Goal: Transaction & Acquisition: Purchase product/service

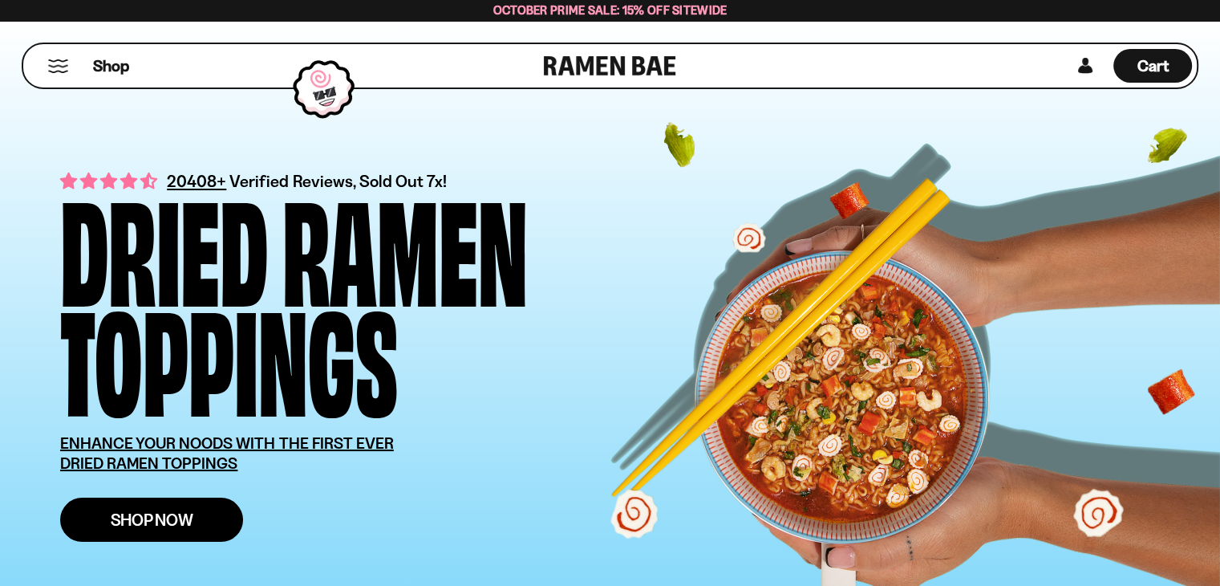
click at [177, 517] on span "Shop Now" at bounding box center [152, 519] width 83 height 17
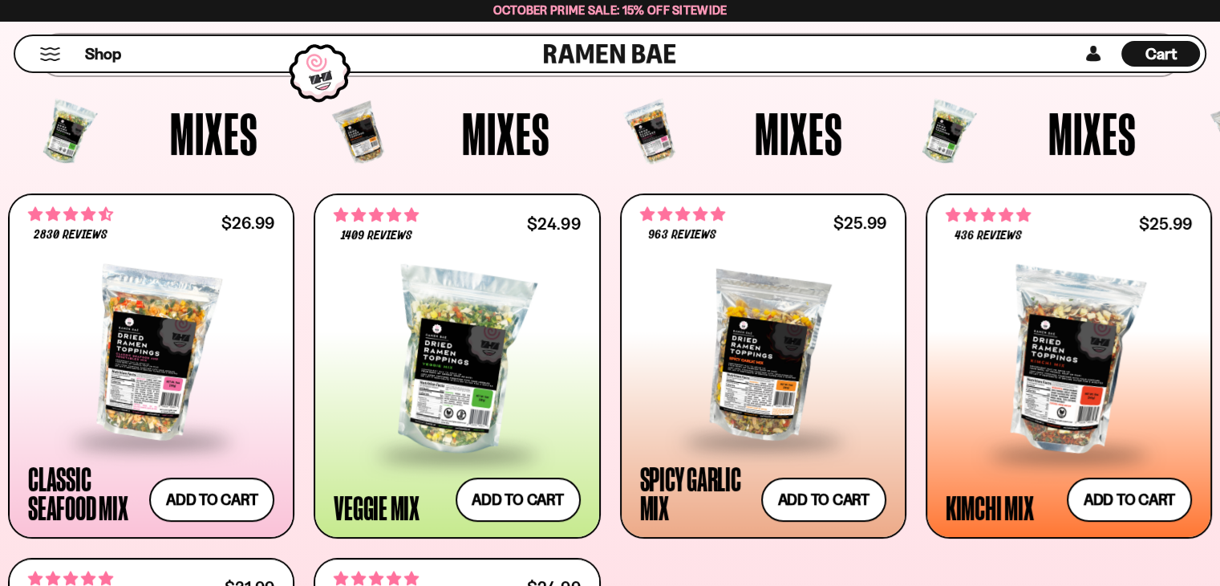
scroll to position [552, 0]
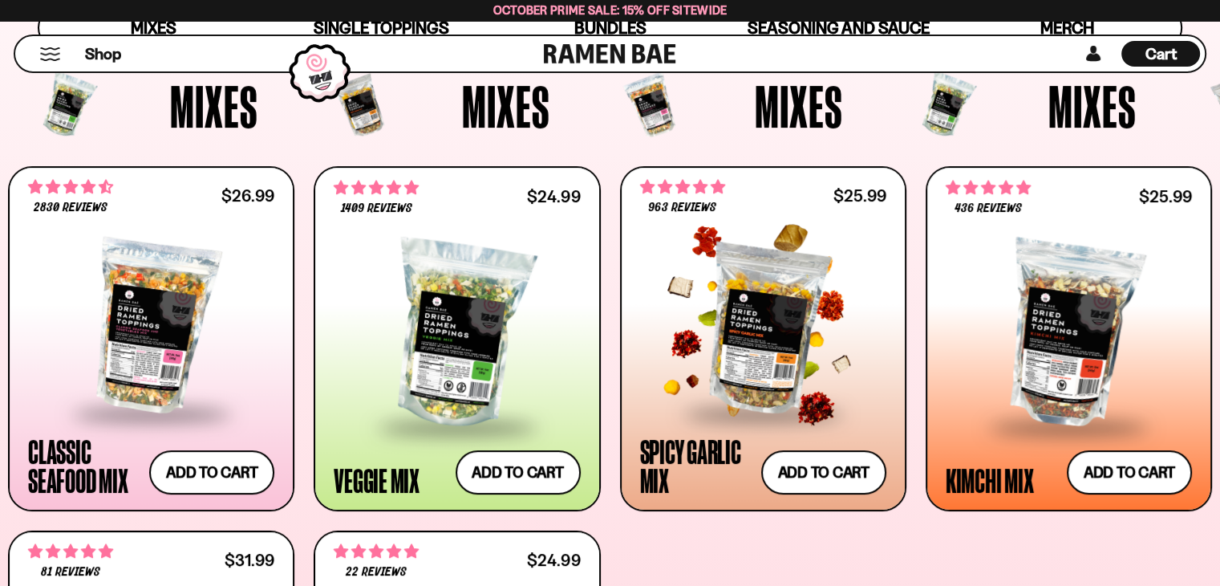
click at [825, 287] on div at bounding box center [763, 326] width 246 height 170
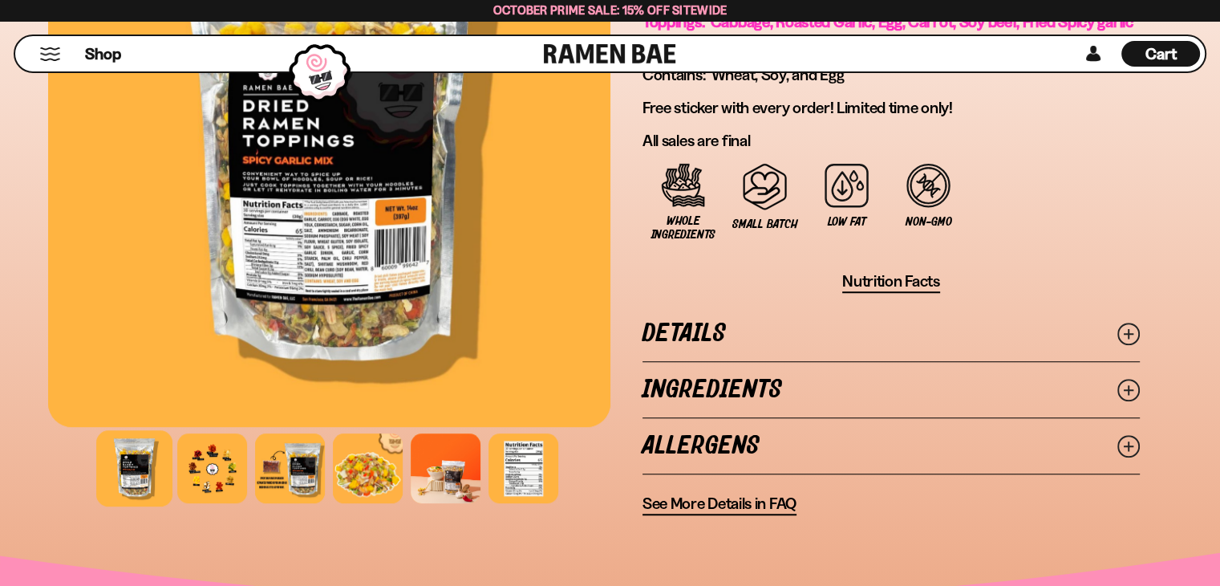
scroll to position [1266, 0]
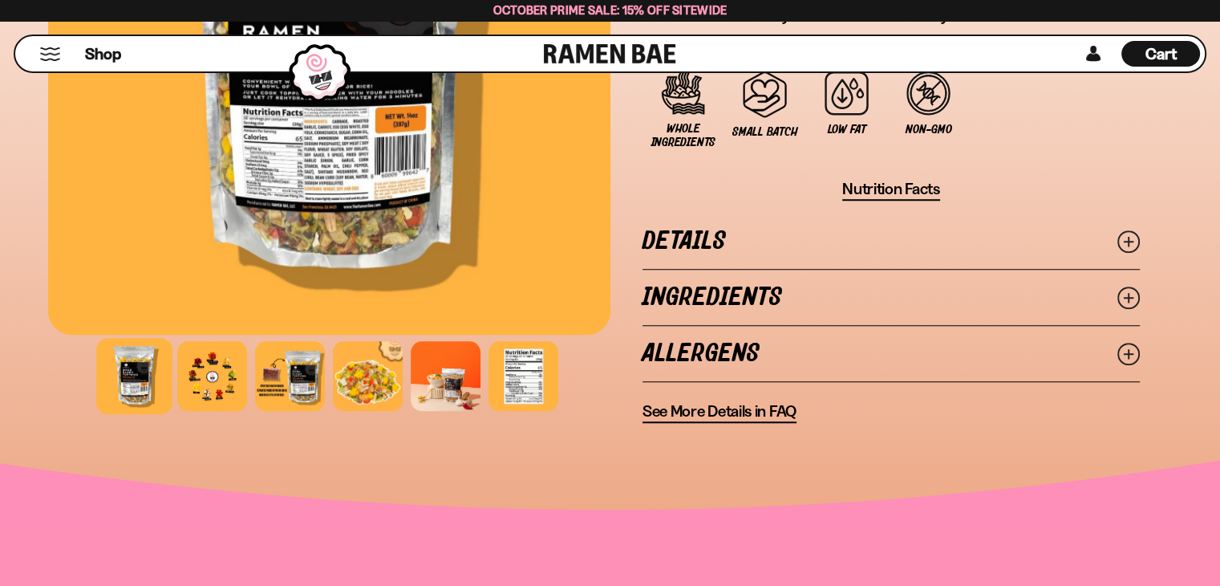
click at [1118, 289] on circle at bounding box center [1128, 297] width 21 height 21
